Goal: Task Accomplishment & Management: Complete application form

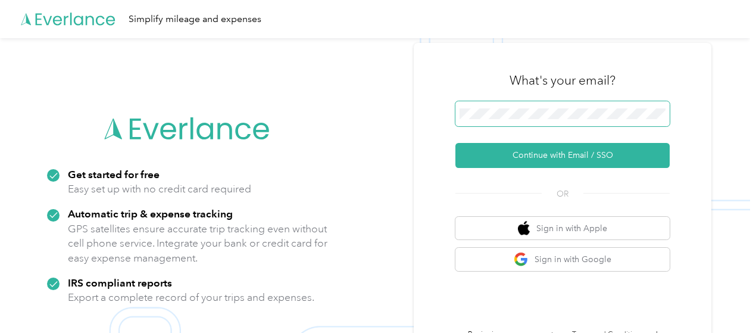
click at [527, 121] on span at bounding box center [562, 113] width 214 height 25
drag, startPoint x: 624, startPoint y: 107, endPoint x: 564, endPoint y: 104, distance: 60.2
click at [564, 104] on span at bounding box center [562, 113] width 214 height 25
drag, startPoint x: 451, startPoint y: 154, endPoint x: 451, endPoint y: 136, distance: 17.3
click at [451, 146] on div "What's your email? Continue with Email / SSO OR Sign in with Apple Sign in with…" at bounding box center [563, 205] width 298 height 324
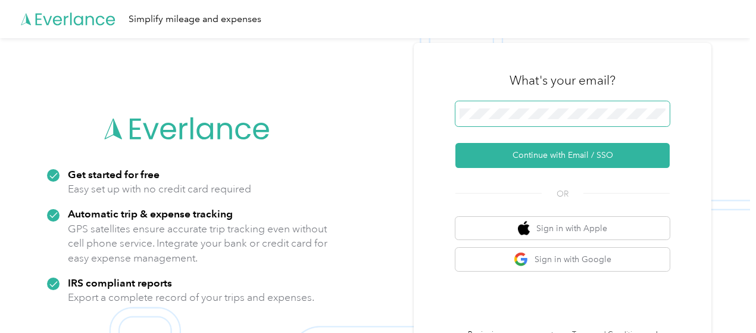
click at [417, 118] on div "Get started for free Easy set up with no credit card required Automatic trip & …" at bounding box center [375, 204] width 750 height 333
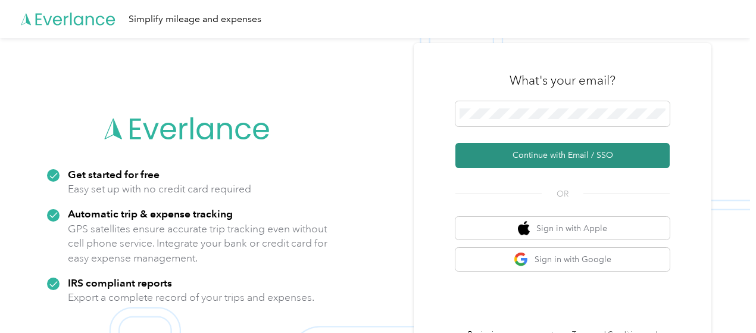
click at [606, 155] on button "Continue with Email / SSO" at bounding box center [562, 155] width 214 height 25
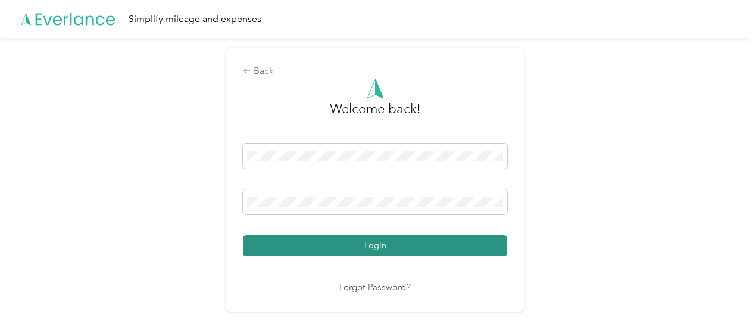
click at [441, 242] on button "Login" at bounding box center [375, 245] width 264 height 21
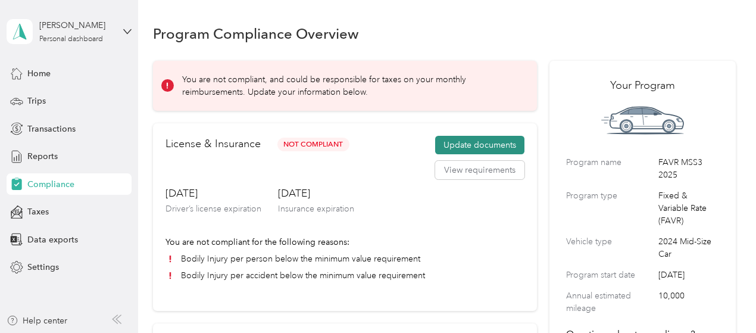
click at [499, 143] on button "Update documents" at bounding box center [479, 145] width 89 height 19
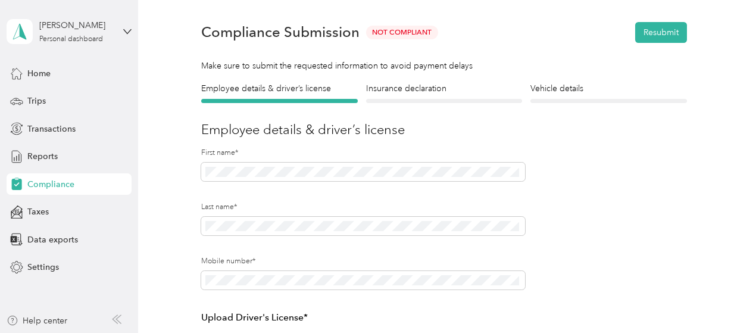
scroll to position [30, 0]
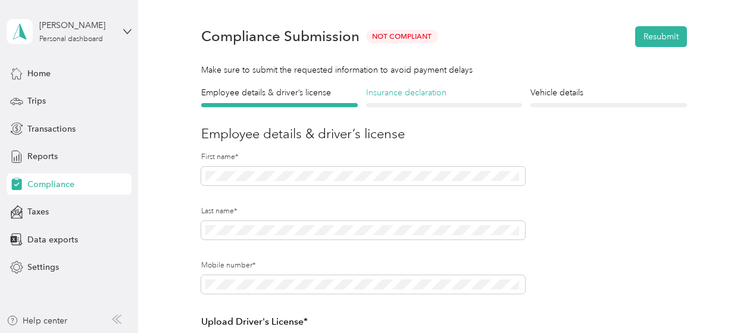
click at [412, 93] on h4 "Insurance declaration" at bounding box center [444, 92] width 157 height 12
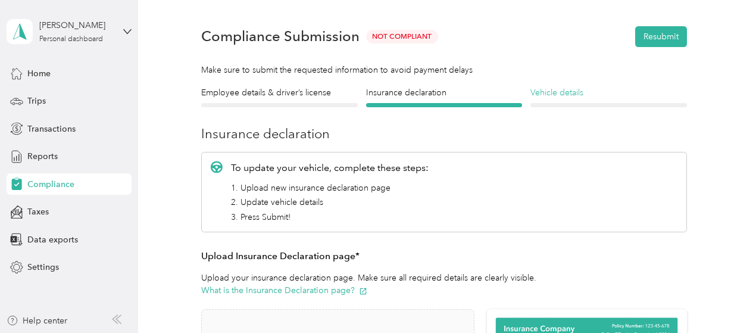
click at [574, 98] on h4 "Vehicle details" at bounding box center [608, 92] width 157 height 12
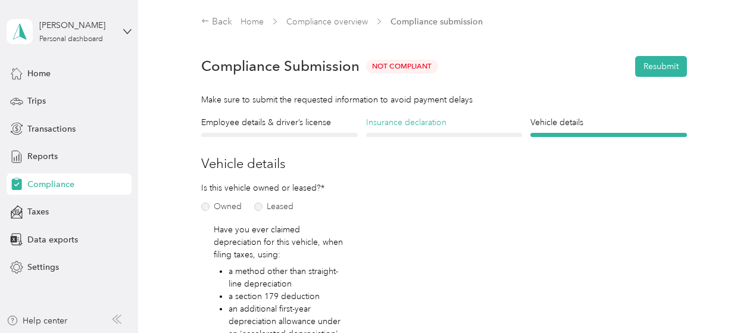
click at [404, 117] on h4 "Insurance declaration" at bounding box center [444, 122] width 157 height 12
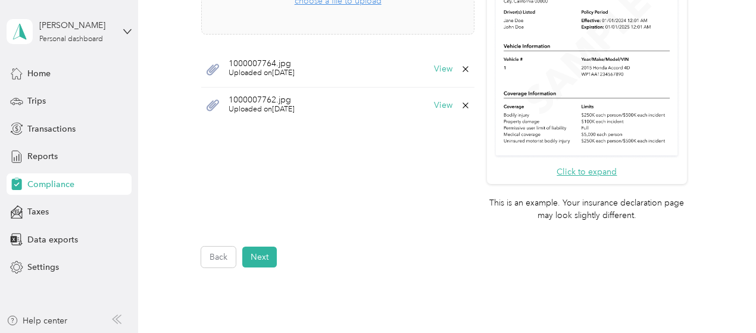
scroll to position [524, 0]
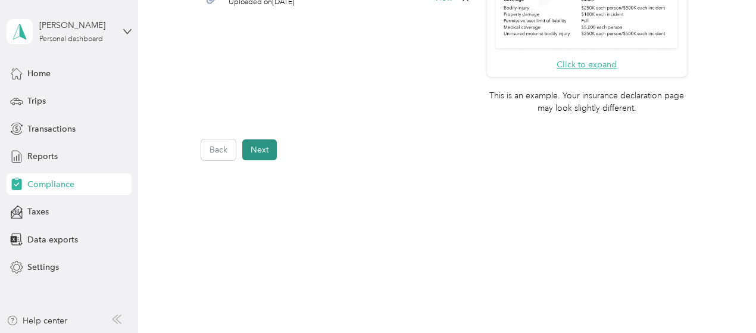
click at [250, 144] on button "Next" at bounding box center [259, 149] width 35 height 21
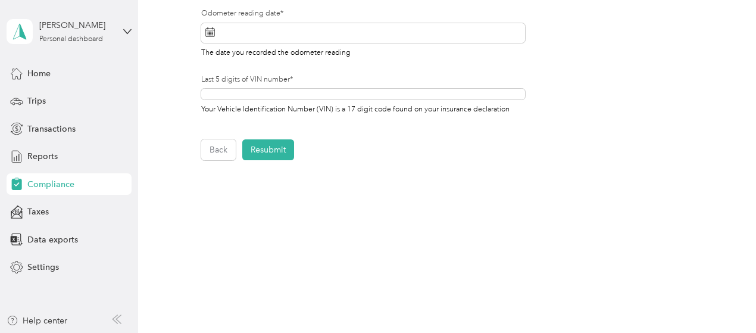
scroll to position [514, 0]
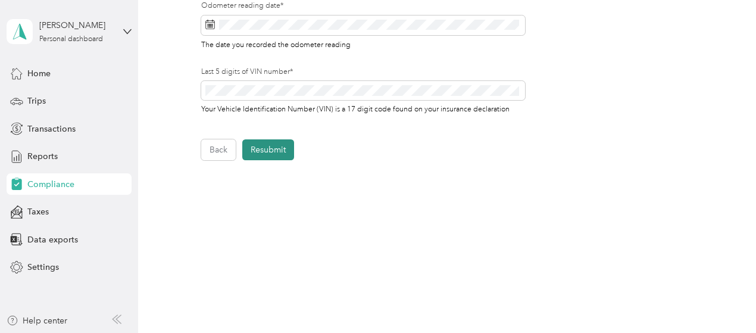
click at [276, 160] on button "Resubmit" at bounding box center [268, 149] width 52 height 21
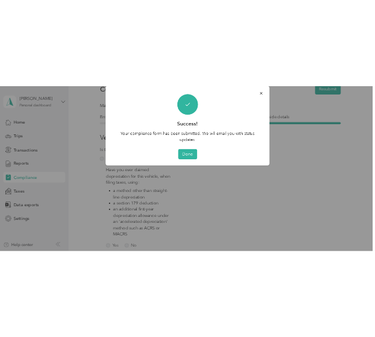
scroll to position [14, 0]
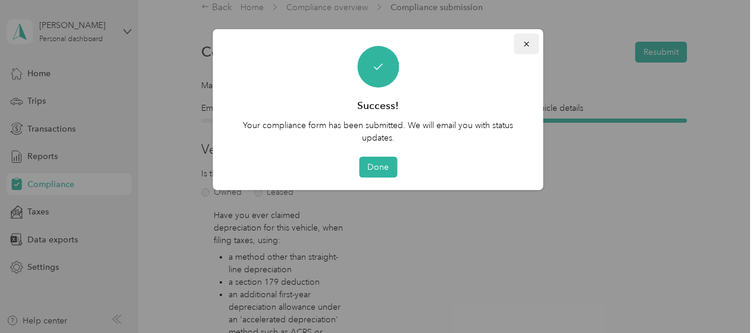
click at [536, 49] on button "button" at bounding box center [526, 43] width 25 height 21
